Goal: Task Accomplishment & Management: Manage account settings

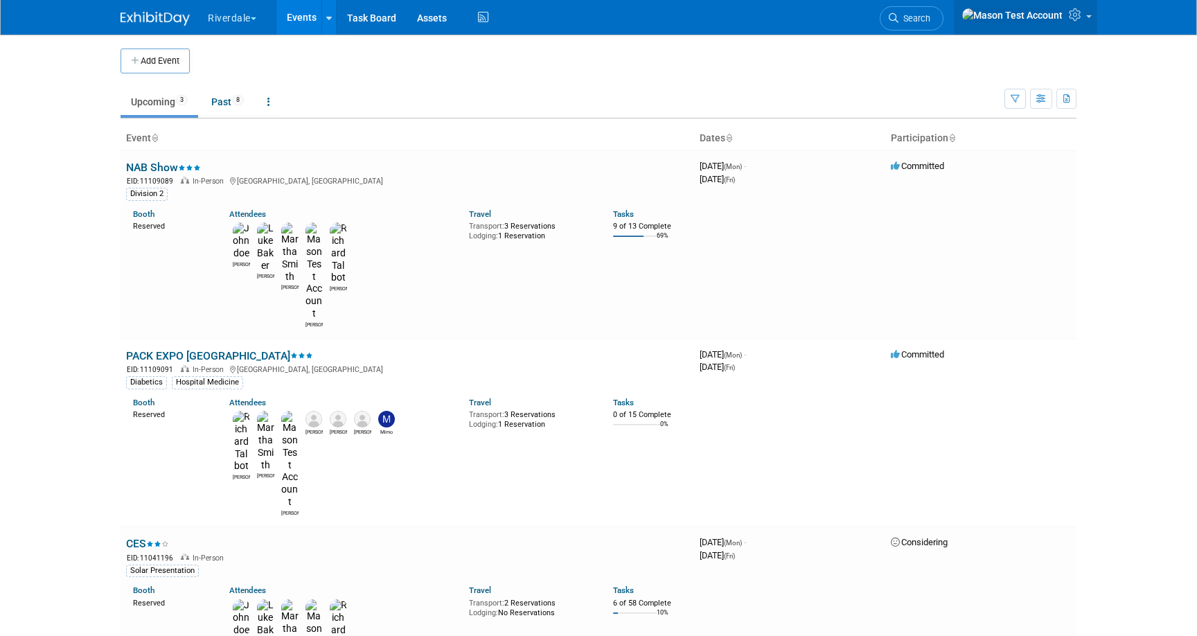
click at [1072, 18] on icon at bounding box center [1077, 14] width 16 height 12
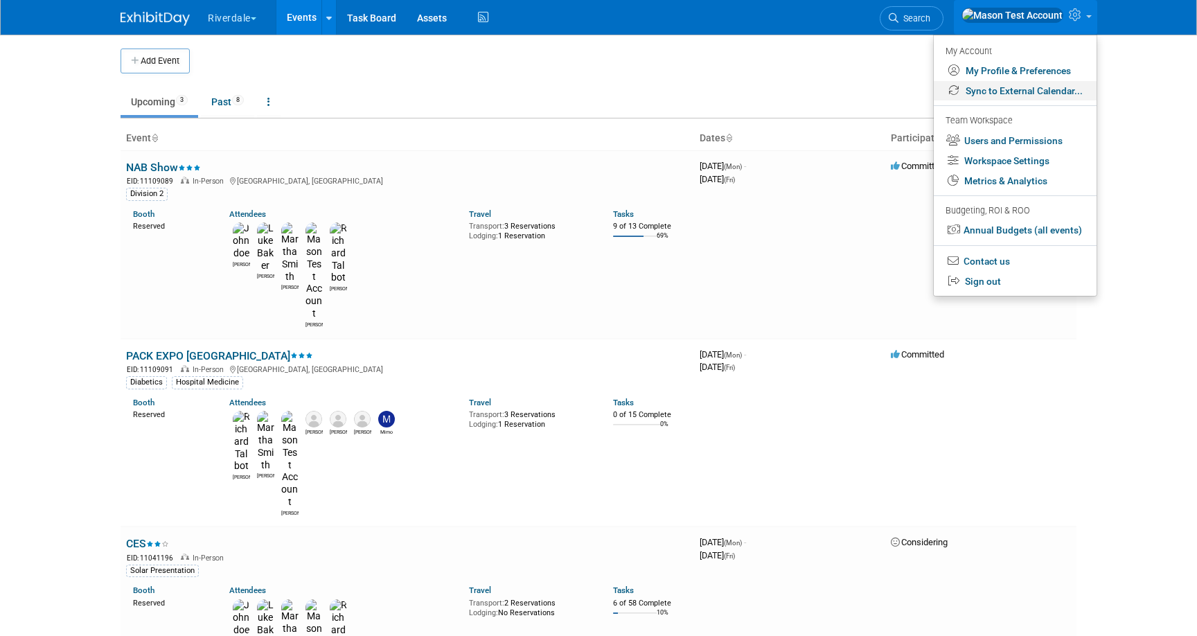
click at [1011, 90] on link "Sync to External Calendar..." at bounding box center [1015, 91] width 163 height 20
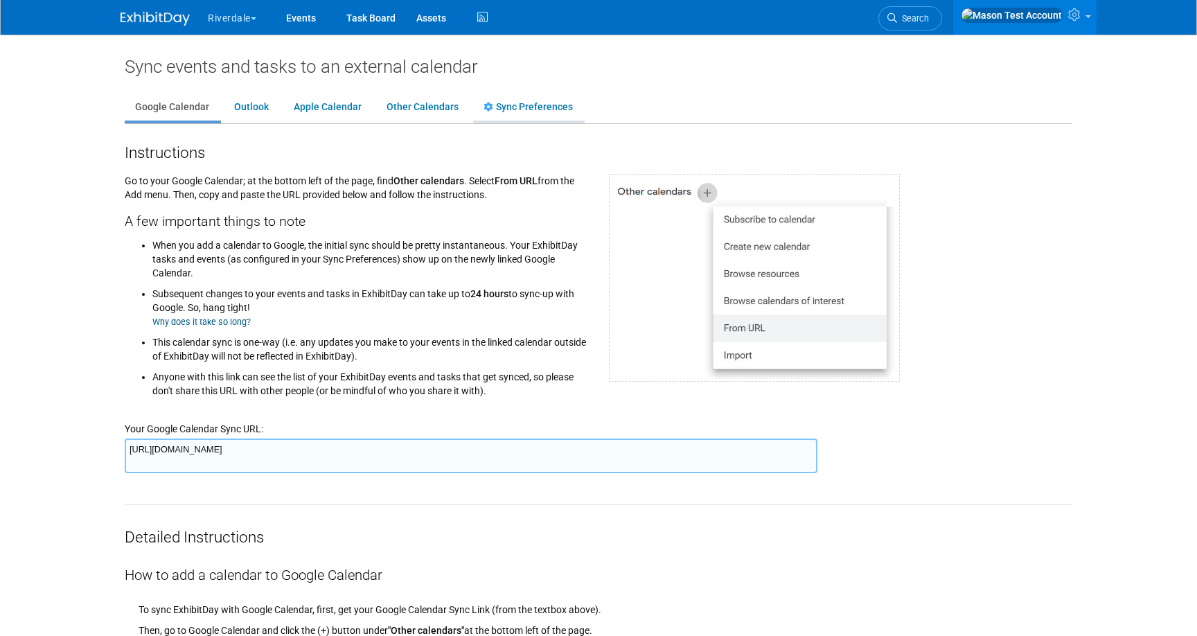
click at [519, 111] on link "Sync Preferences" at bounding box center [528, 107] width 110 height 26
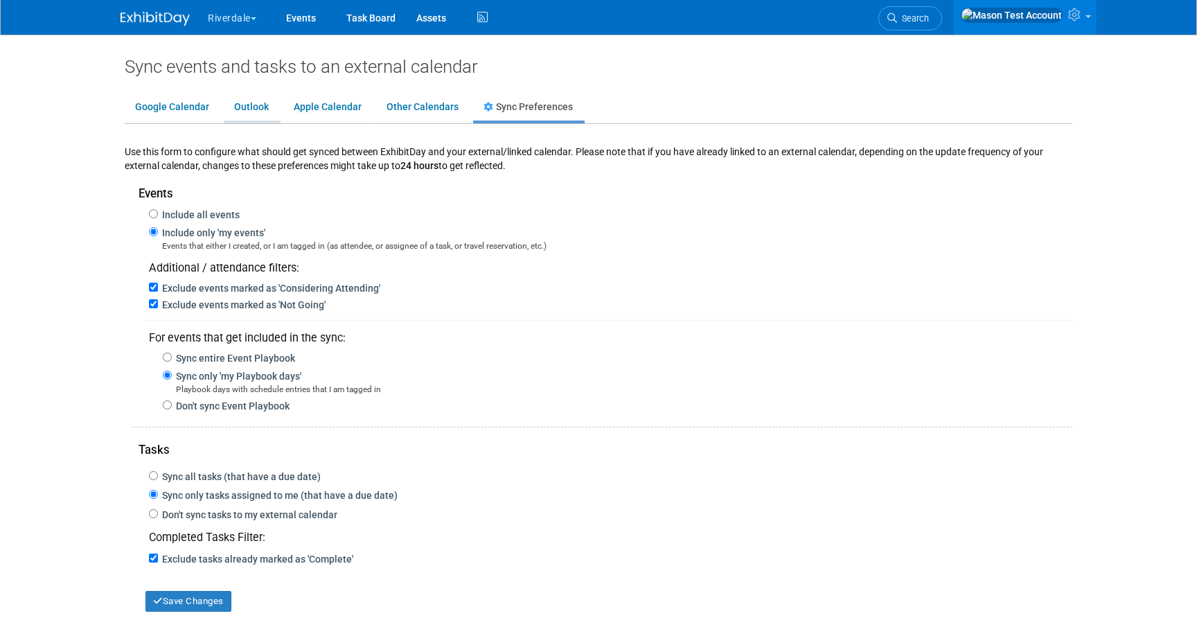
click at [245, 107] on link "Outlook" at bounding box center [251, 107] width 55 height 26
